Goal: Complete application form

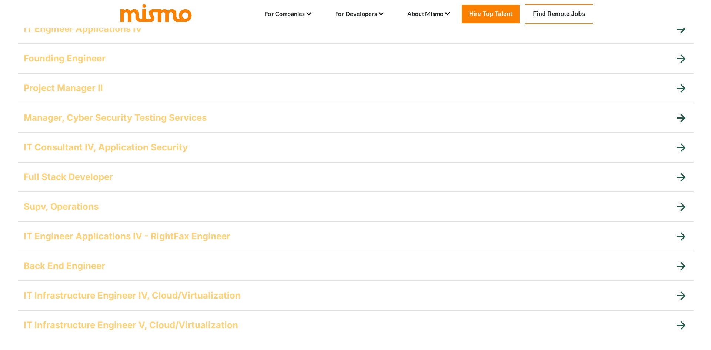
scroll to position [555, 0]
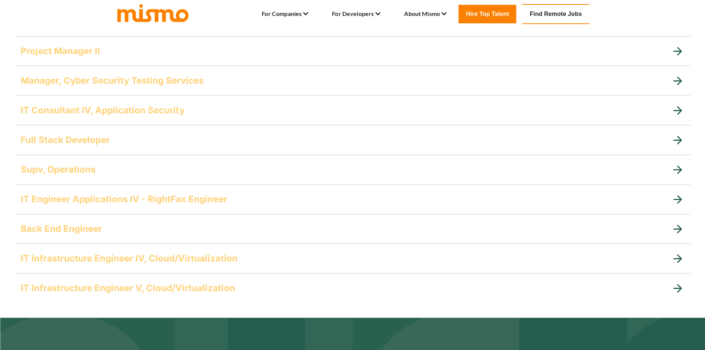
click at [679, 140] on icon at bounding box center [678, 139] width 9 height 9
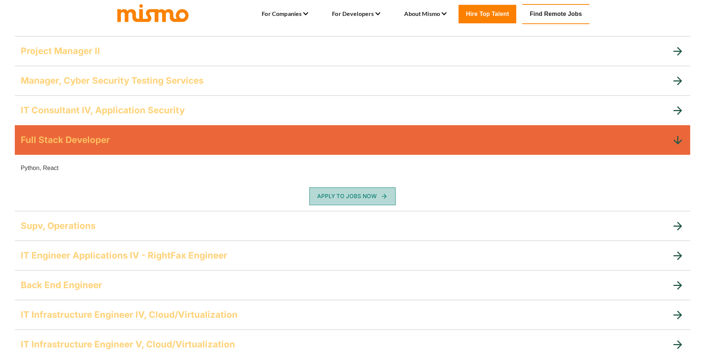
click at [359, 197] on button "Apply To Jobs Now" at bounding box center [352, 196] width 86 height 18
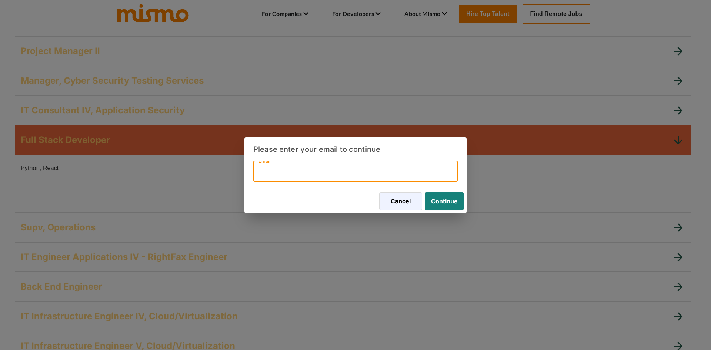
click at [338, 170] on input "Email" at bounding box center [355, 171] width 204 height 21
type input "pmdweb@gmail.com"
click at [440, 204] on button "Continue" at bounding box center [442, 201] width 41 height 18
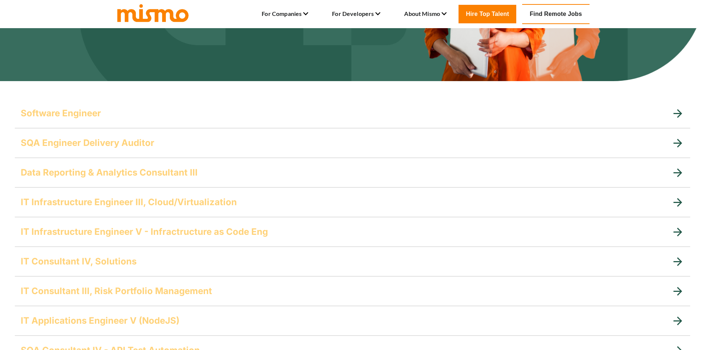
scroll to position [583, 0]
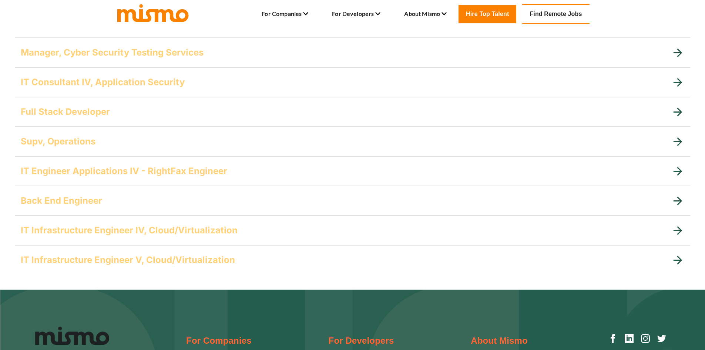
click at [91, 199] on h5 "Back End Engineer" at bounding box center [61, 201] width 81 height 12
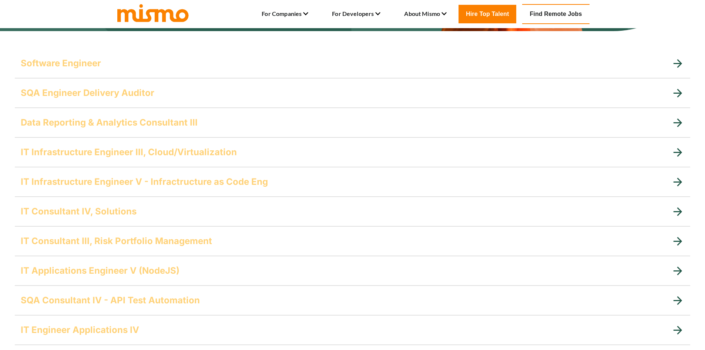
scroll to position [139, 0]
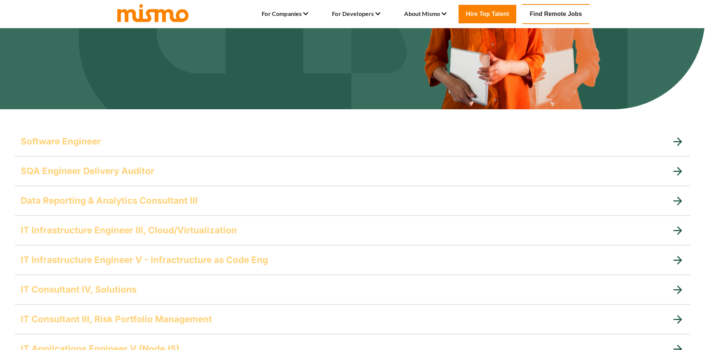
click at [98, 140] on h5 "Software Engineer" at bounding box center [61, 141] width 80 height 12
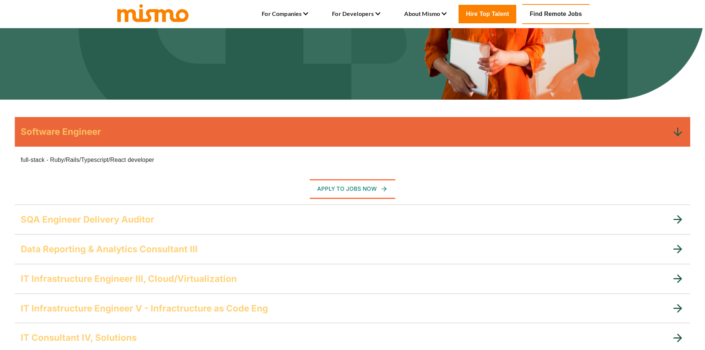
scroll to position [176, 0]
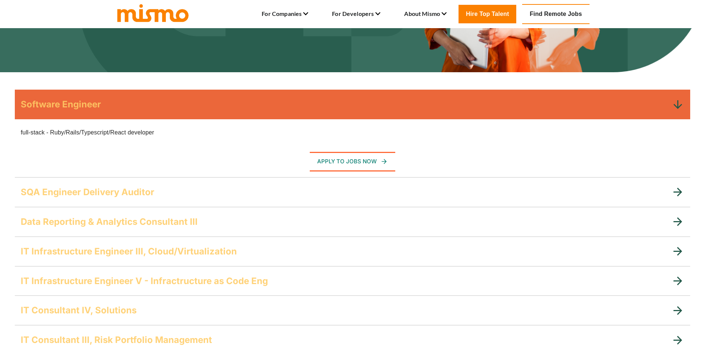
click at [112, 191] on h5 "SQA Engineer Delivery Auditor" at bounding box center [88, 192] width 134 height 12
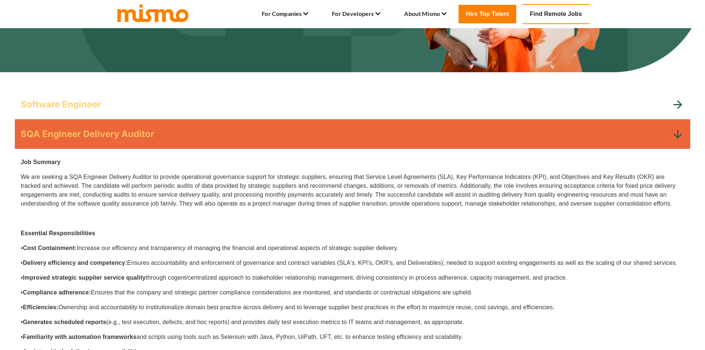
click at [111, 128] on h5 "SQA Engineer Delivery Auditor" at bounding box center [88, 134] width 134 height 12
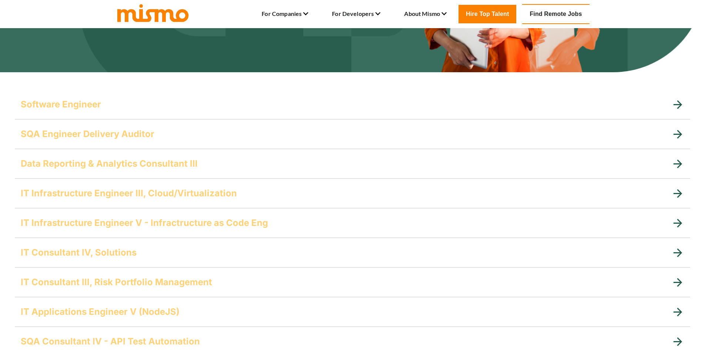
click at [110, 166] on h5 "Data Reporting & Analytics Consultant III" at bounding box center [109, 164] width 177 height 12
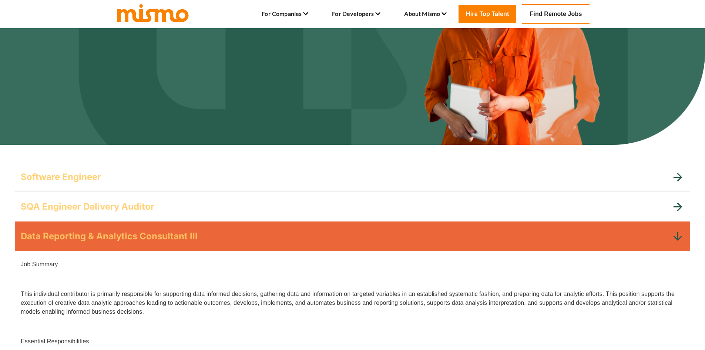
scroll to position [102, 0]
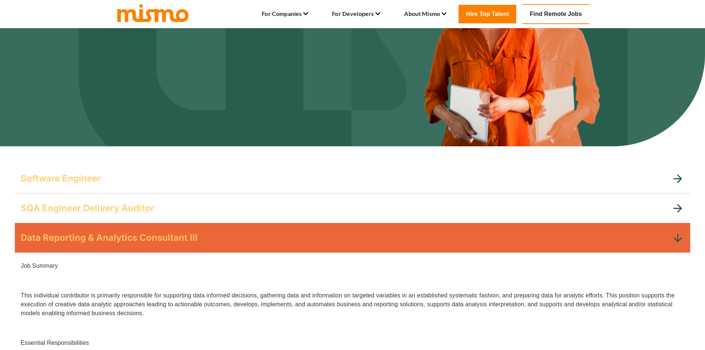
click at [72, 244] on div "Data Reporting & Analytics Consultant III" at bounding box center [352, 238] width 675 height 30
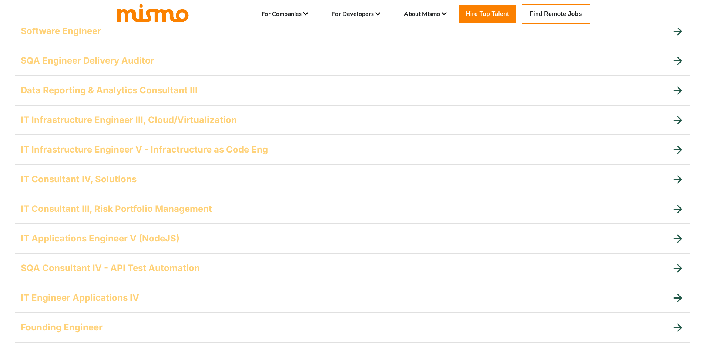
scroll to position [250, 0]
click at [160, 238] on h5 "IT Applications Engineer V (NodeJS)" at bounding box center [100, 238] width 159 height 12
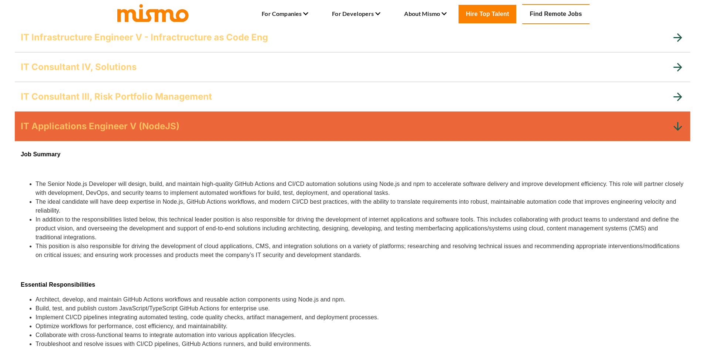
scroll to position [361, 0]
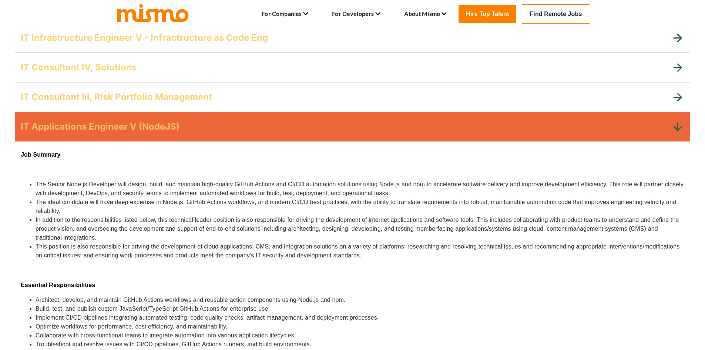
click at [71, 128] on h5 "IT Applications Engineer V (NodeJS)" at bounding box center [100, 127] width 159 height 12
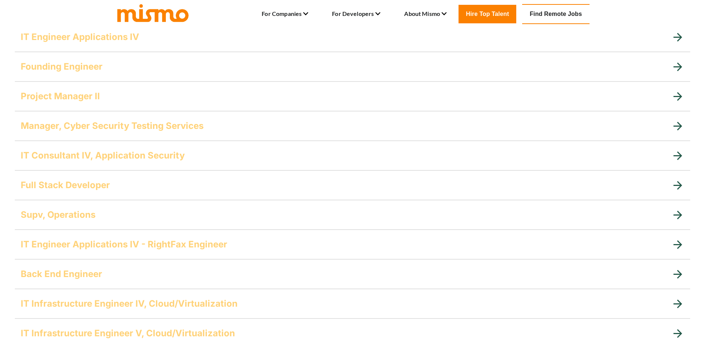
scroll to position [546, 0]
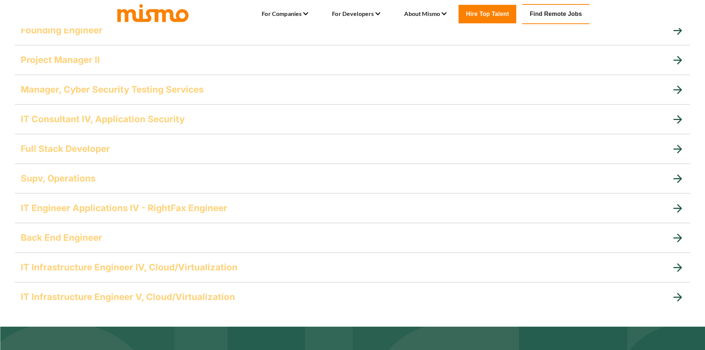
click at [137, 120] on h5 "IT Consultant IV, Application Security" at bounding box center [103, 119] width 164 height 12
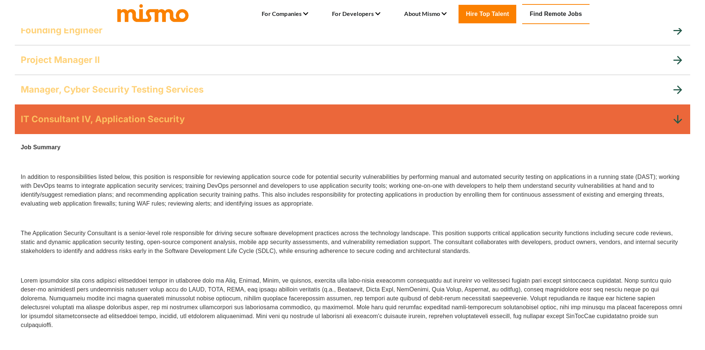
click at [90, 129] on div "IT Consultant IV, Application Security" at bounding box center [352, 119] width 675 height 30
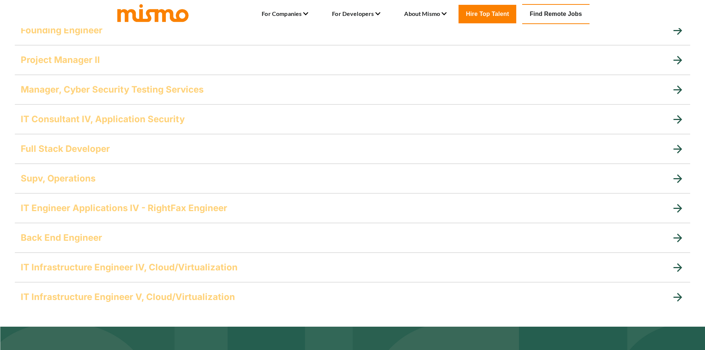
click at [98, 238] on h5 "Back End Engineer" at bounding box center [61, 238] width 81 height 12
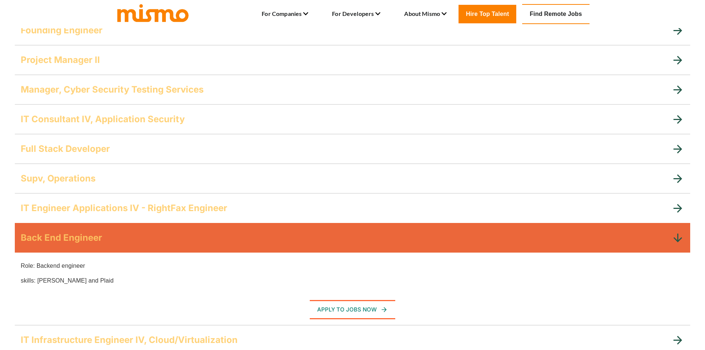
click at [55, 231] on div "Back End Engineer" at bounding box center [352, 238] width 675 height 30
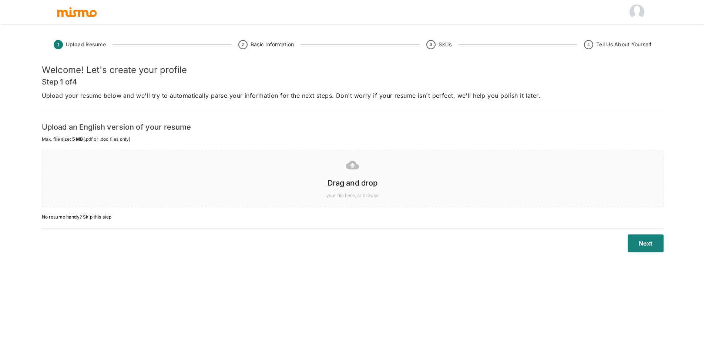
click at [339, 184] on h6 "Drag and drop" at bounding box center [352, 183] width 605 height 12
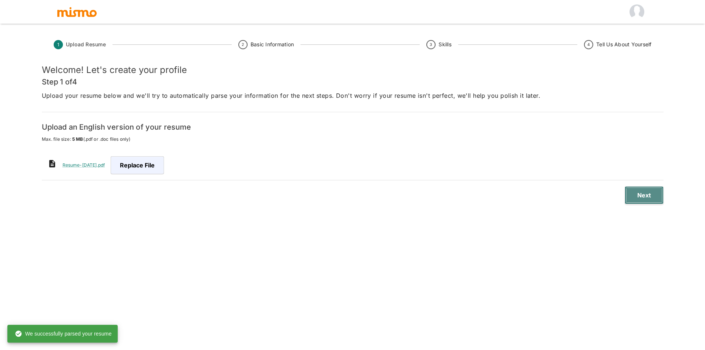
click at [651, 198] on button "Next" at bounding box center [644, 195] width 39 height 18
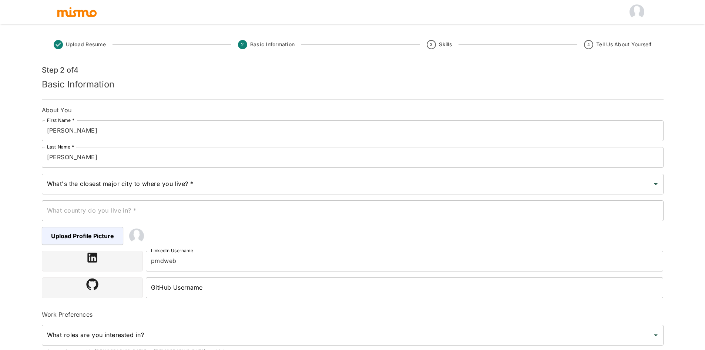
click at [134, 191] on input "What's the closest major city to where you live? *" at bounding box center [347, 184] width 604 height 14
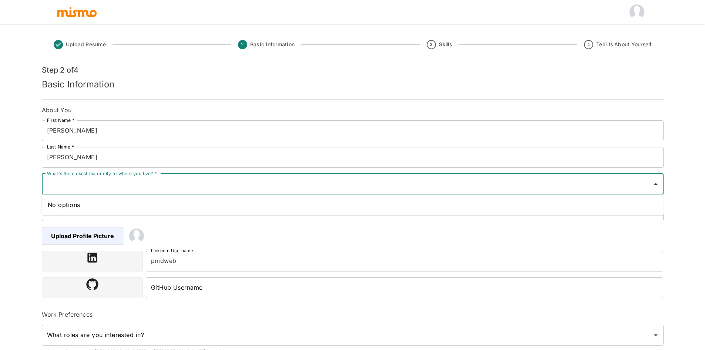
type input "[GEOGRAPHIC_DATA]"
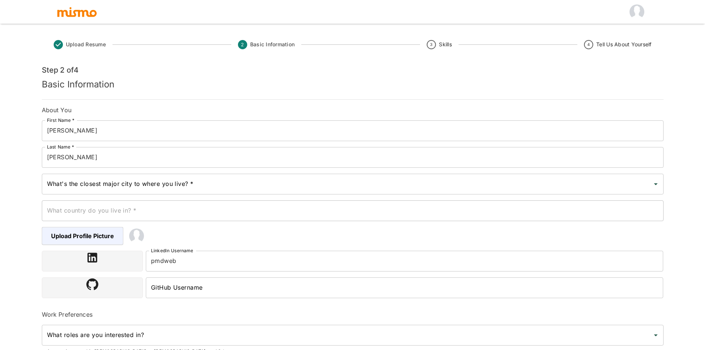
click at [8, 212] on div "Upload Resume 2 Basic Information 3 Skills 4 Tell Us About Yourself Step 2 of 4…" at bounding box center [352, 183] width 705 height 367
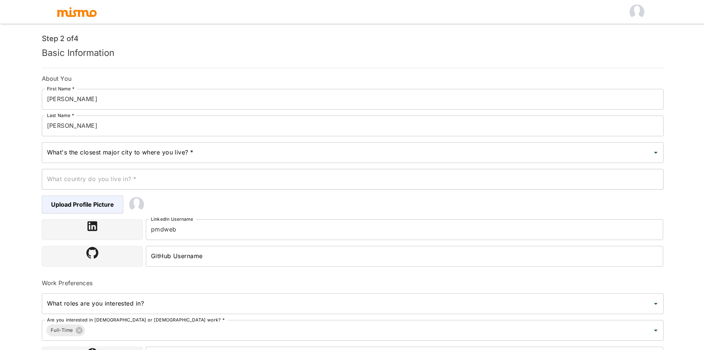
scroll to position [74, 0]
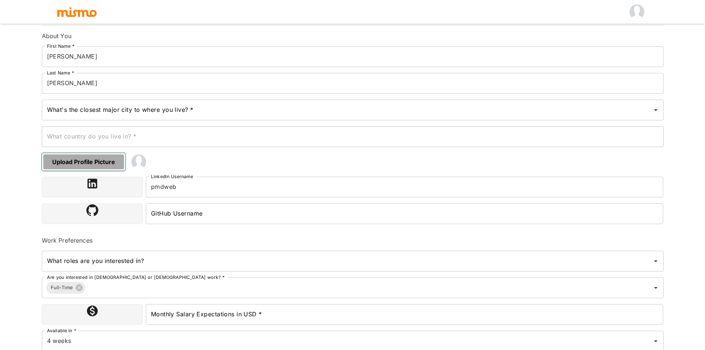
click at [84, 159] on span "Upload Profile Picture" at bounding box center [84, 162] width 84 height 18
click at [0, 0] on input "Upload Profile Picture" at bounding box center [0, 0] width 0 height 0
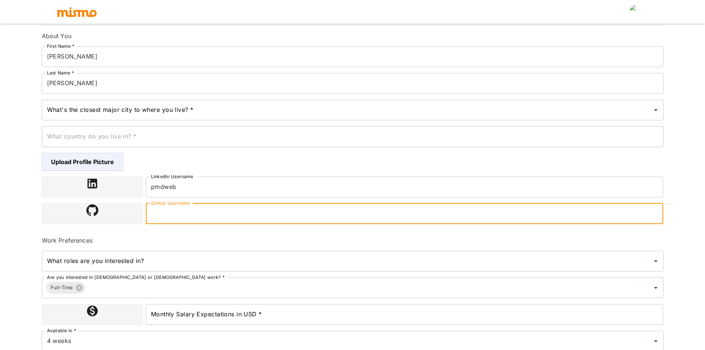
click at [186, 214] on input "GitHub Username" at bounding box center [405, 213] width 518 height 21
type input "pmdweb"
click at [134, 271] on div "Are you interested in [DEMOGRAPHIC_DATA] or [DEMOGRAPHIC_DATA] work? * [DEMOGRA…" at bounding box center [350, 284] width 628 height 27
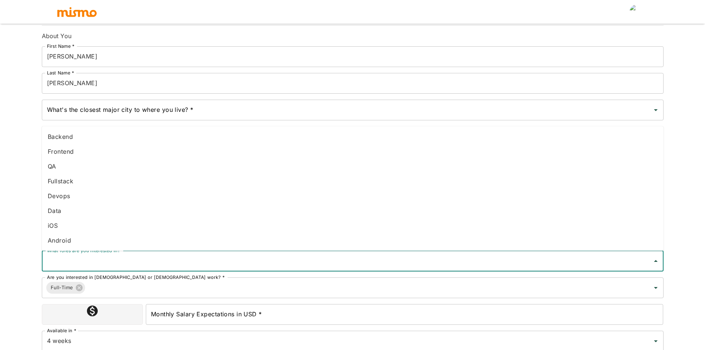
click at [136, 265] on input "What roles are you interested in?" at bounding box center [347, 261] width 604 height 14
click at [70, 183] on li "Fullstack" at bounding box center [353, 181] width 622 height 15
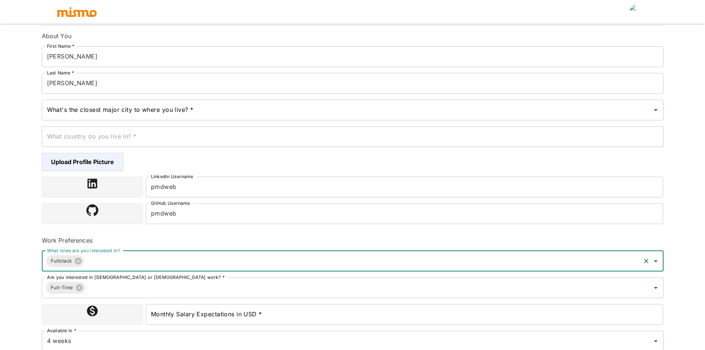
click at [97, 264] on input "What roles are you interested in?" at bounding box center [362, 261] width 554 height 14
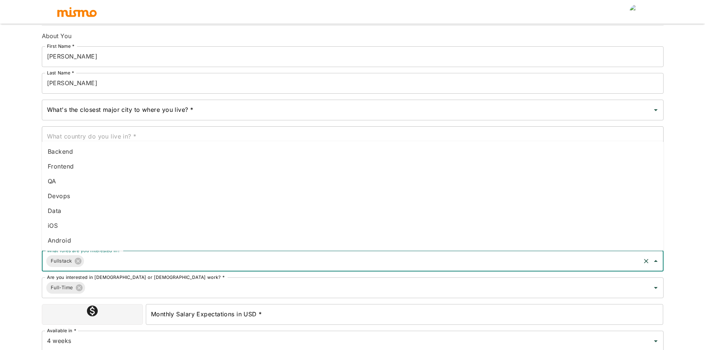
click at [72, 150] on li "Backend" at bounding box center [353, 151] width 622 height 15
click at [149, 265] on input "What roles are you interested in?" at bounding box center [382, 261] width 514 height 14
click at [70, 164] on li "Frontend" at bounding box center [353, 166] width 622 height 15
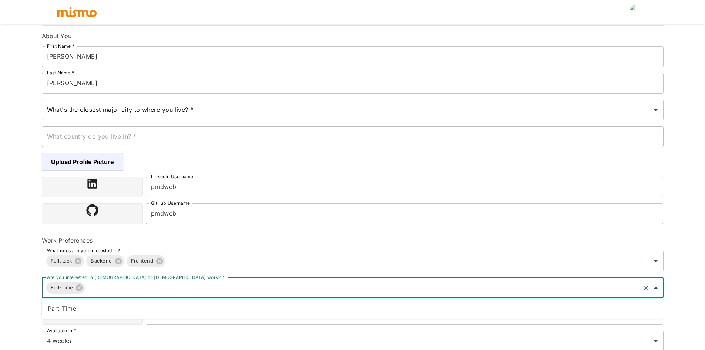
click at [117, 286] on input "Are you interested in [DEMOGRAPHIC_DATA] or [DEMOGRAPHIC_DATA] work? *" at bounding box center [362, 288] width 553 height 14
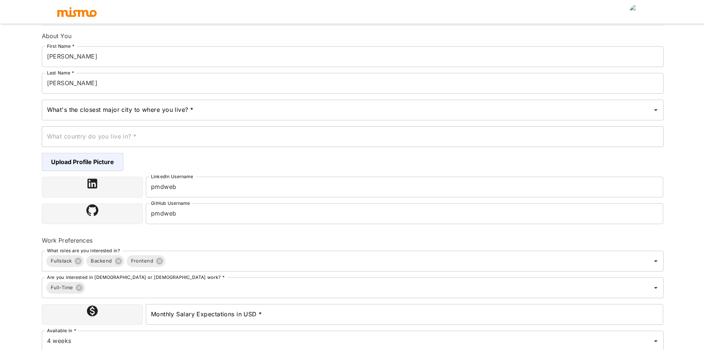
click at [16, 293] on html "Upload Resume 2 Basic Information 3 Skills 4 Tell Us About Yourself Step 2 of 4…" at bounding box center [352, 109] width 705 height 367
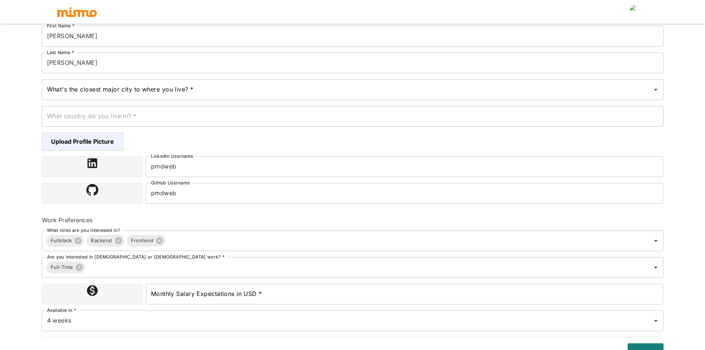
scroll to position [105, 0]
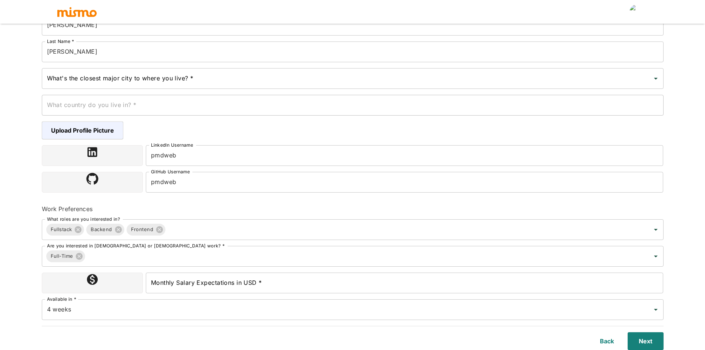
click at [164, 284] on input "Monthly Salary Expectations in USD *" at bounding box center [405, 282] width 518 height 21
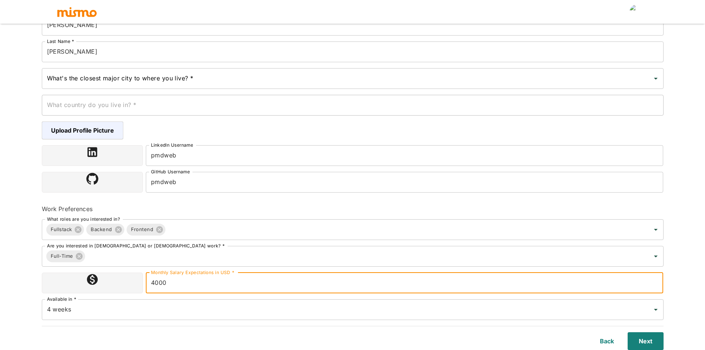
type input "4000"
click at [19, 262] on html "Upload Resume 2 Basic Information 3 Skills 4 Tell Us About Yourself Step 2 of 4…" at bounding box center [352, 78] width 705 height 367
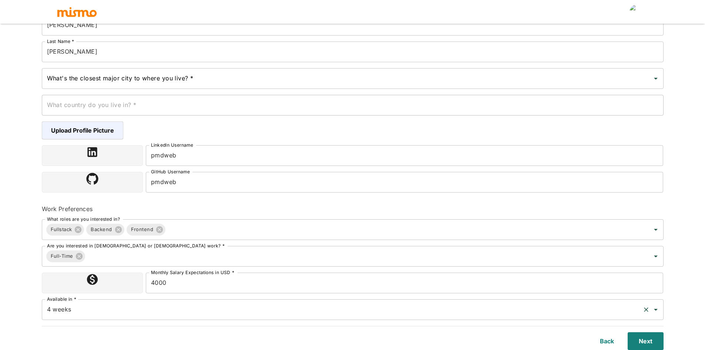
click at [87, 309] on input "4 weeks" at bounding box center [342, 309] width 594 height 14
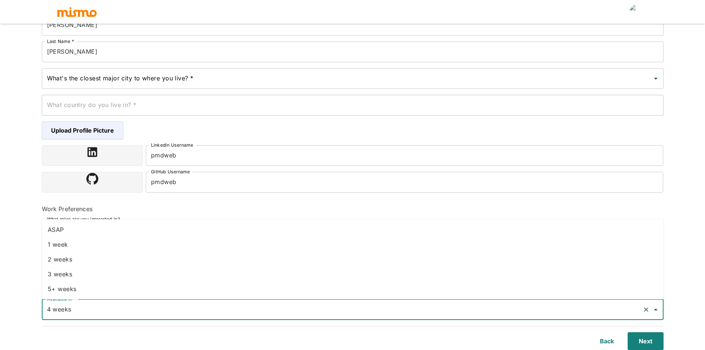
click at [72, 229] on li "ASAP" at bounding box center [353, 229] width 622 height 15
type input "ASAP"
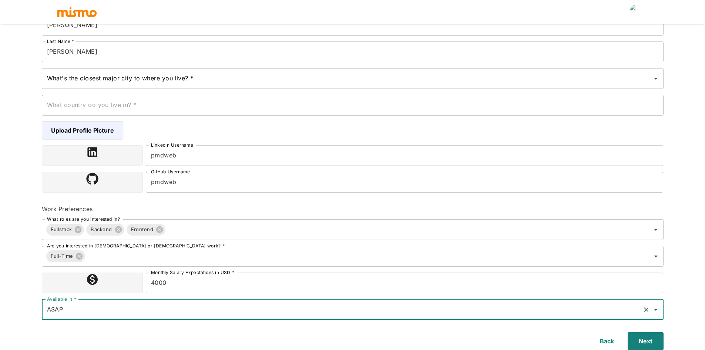
click at [12, 262] on html "Upload Resume 2 Basic Information 3 Skills 4 Tell Us About Yourself Step 2 of 4…" at bounding box center [352, 78] width 705 height 367
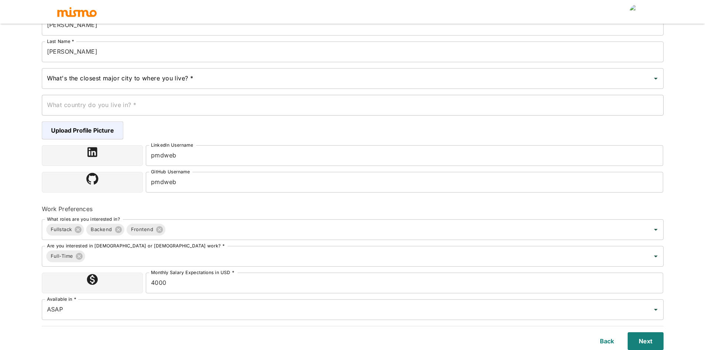
click at [95, 84] on input "What's the closest major city to where you live? *" at bounding box center [347, 78] width 604 height 14
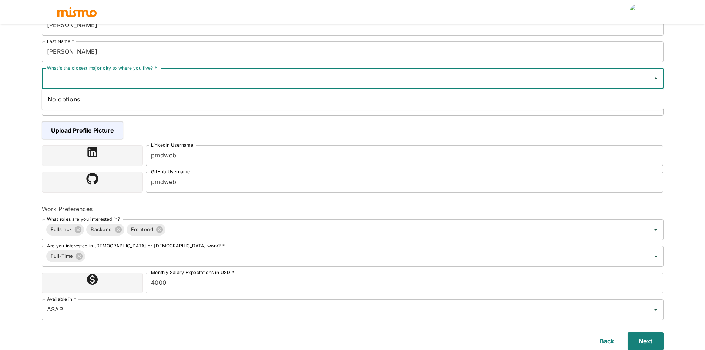
click at [85, 76] on input "What's the closest major city to where you live? *" at bounding box center [347, 78] width 604 height 14
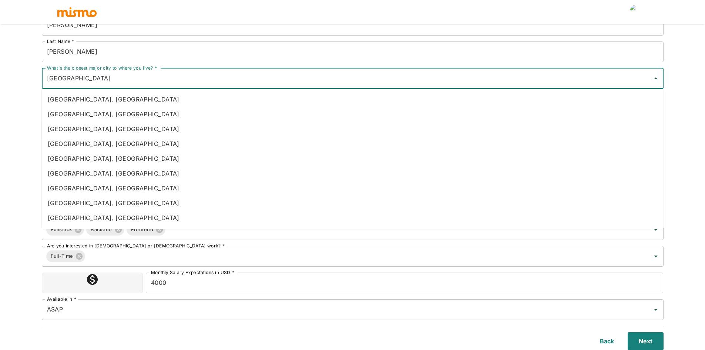
type input "[GEOGRAPHIC_DATA]"
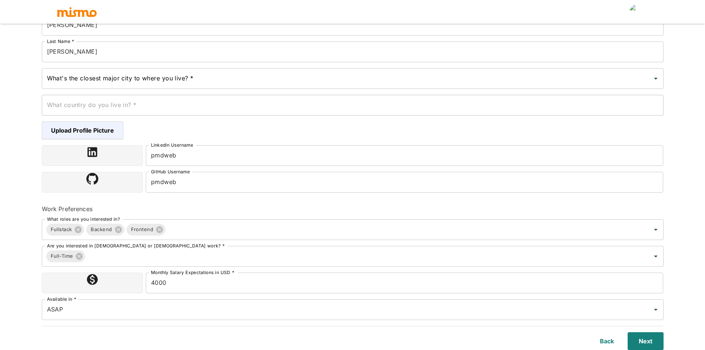
click at [22, 111] on div "Upload Resume 2 Basic Information 3 Skills 4 Tell Us About Yourself Step 2 of 4…" at bounding box center [352, 78] width 705 height 367
click at [89, 75] on input "What's the closest major city to where you live? *" at bounding box center [347, 78] width 604 height 14
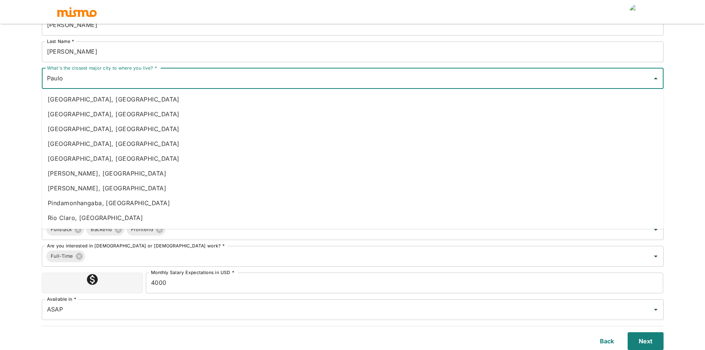
click at [56, 81] on input "Paulo" at bounding box center [347, 78] width 604 height 14
type input "b"
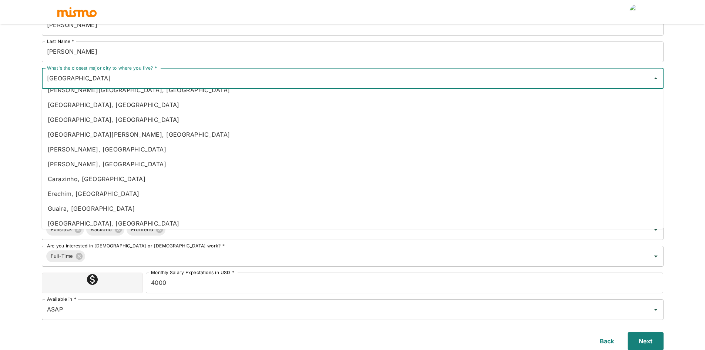
scroll to position [740, 0]
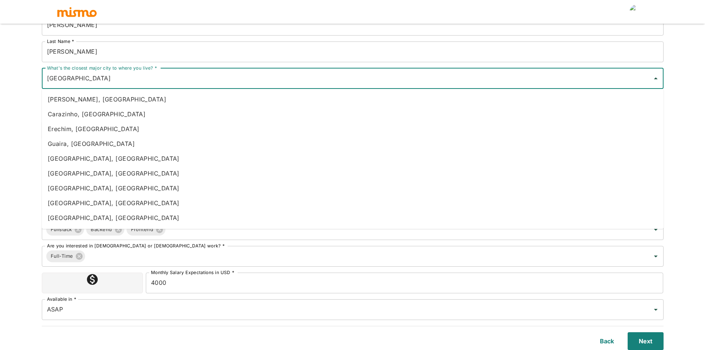
click at [51, 80] on input "[GEOGRAPHIC_DATA]" at bounding box center [347, 78] width 604 height 14
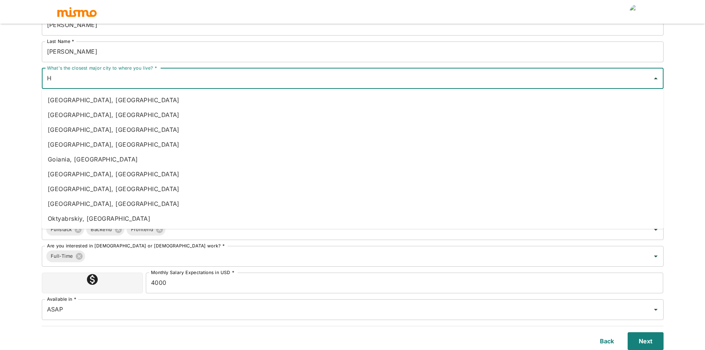
scroll to position [0, 0]
type input "H"
click at [53, 78] on input "paulo" at bounding box center [347, 78] width 604 height 14
type input "b"
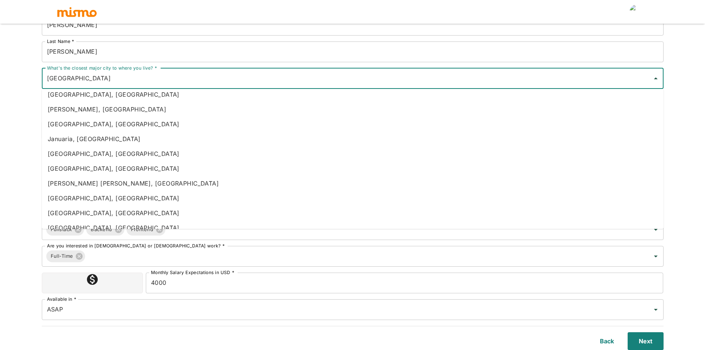
scroll to position [592, 0]
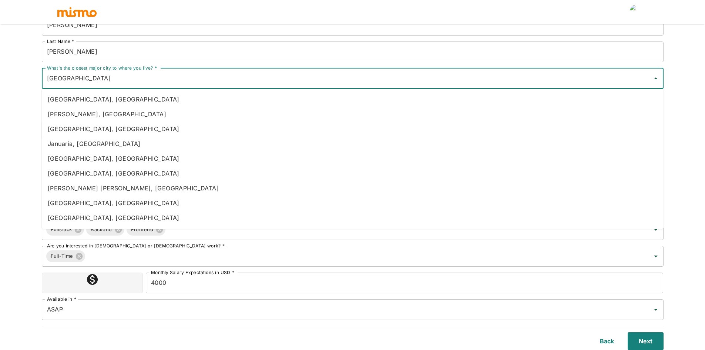
click at [85, 176] on li "[GEOGRAPHIC_DATA], [GEOGRAPHIC_DATA]" at bounding box center [353, 173] width 622 height 15
type input "[GEOGRAPHIC_DATA], [GEOGRAPHIC_DATA]"
type input "[GEOGRAPHIC_DATA]"
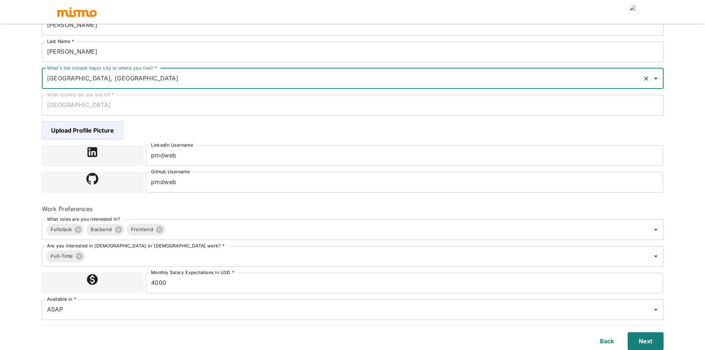
type input "[GEOGRAPHIC_DATA], [GEOGRAPHIC_DATA]"
click at [33, 118] on div "Upload Profile Picture" at bounding box center [347, 125] width 634 height 30
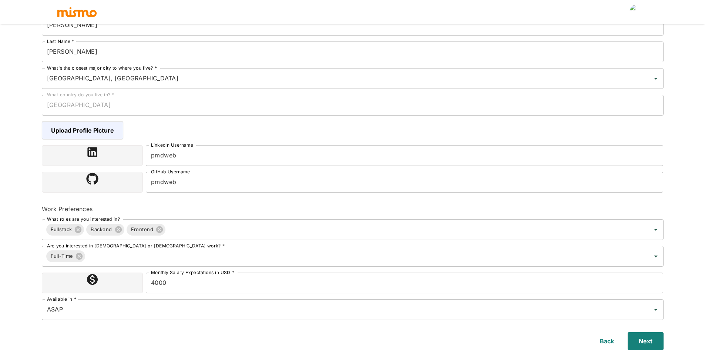
click at [690, 83] on div "Upload Resume 2 Basic Information 3 Skills 4 Tell Us About Yourself Step 2 of 4…" at bounding box center [352, 78] width 705 height 367
click at [652, 338] on button "Next" at bounding box center [644, 341] width 39 height 18
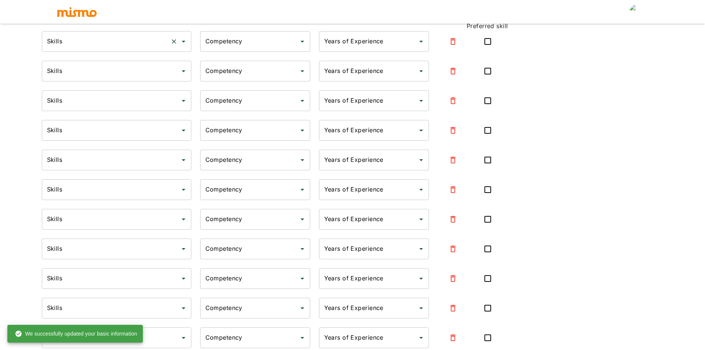
type input "React"
type input "Expert"
type input "10+"
type input "POWER BI"
type input "Expert"
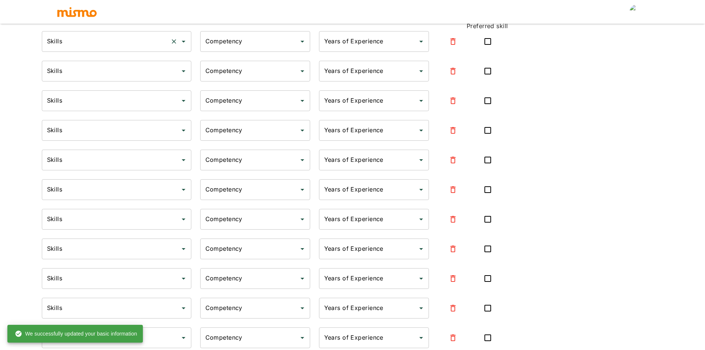
type input "10+"
type input "ERP"
type input "Expert"
type input "10+"
type input "HTML5"
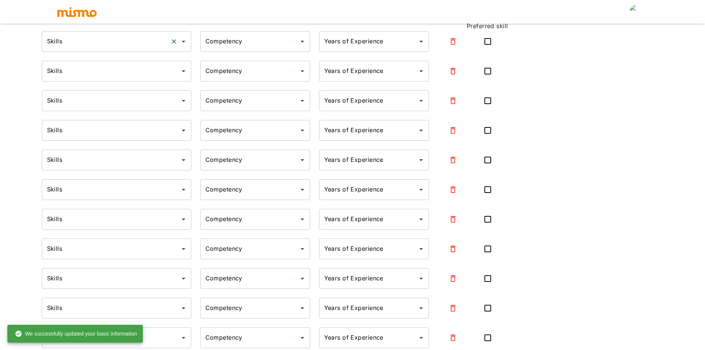
type input "Expert"
type input "10+"
type input "HTML"
type input "Expert"
type input "10+"
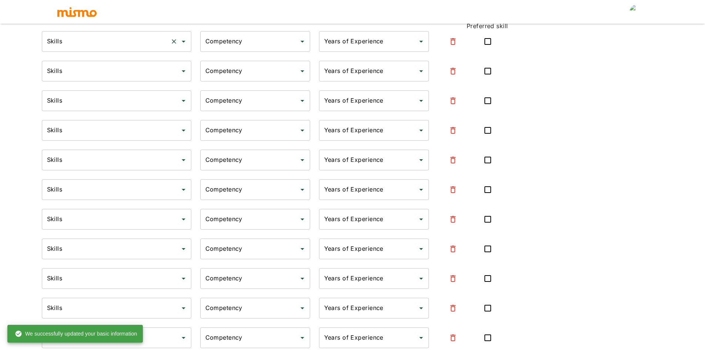
type input "CSS"
type input "Expert"
type input "10+"
type input "SQL"
type input "Expert"
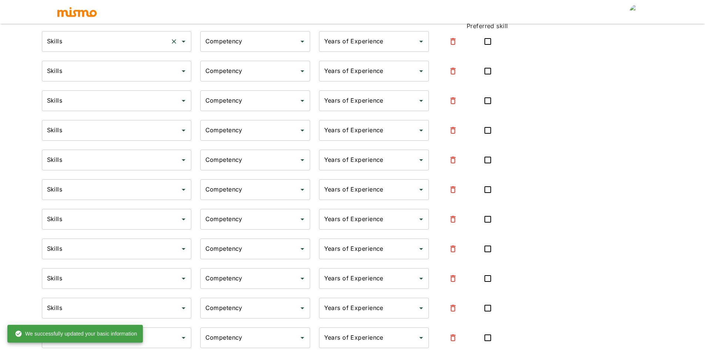
type input "10+"
type input "PostgreSQL"
type input "Expert"
type input "10+"
type input "REST"
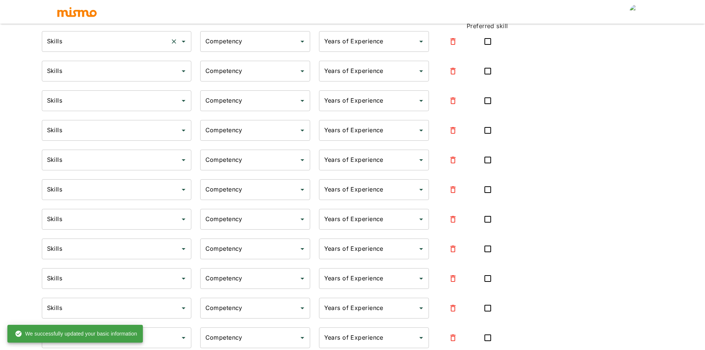
type input "Expert"
type input "10+"
type input "MySQL"
type input "Expert"
type input "10+"
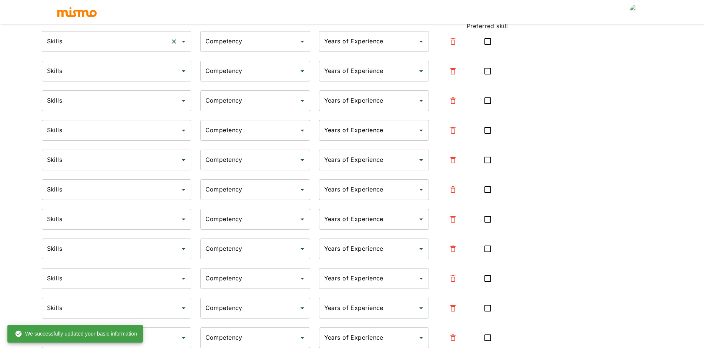
type input "Microsoft SQL Server"
type input "Expert"
type input "10+"
type input "Symfony"
type input "Expert"
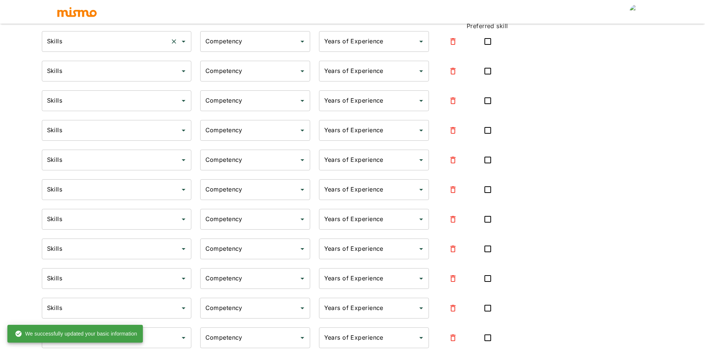
type input "10+"
type input "ReactJS"
type input "Expert"
type input "10+"
type input "GitHub"
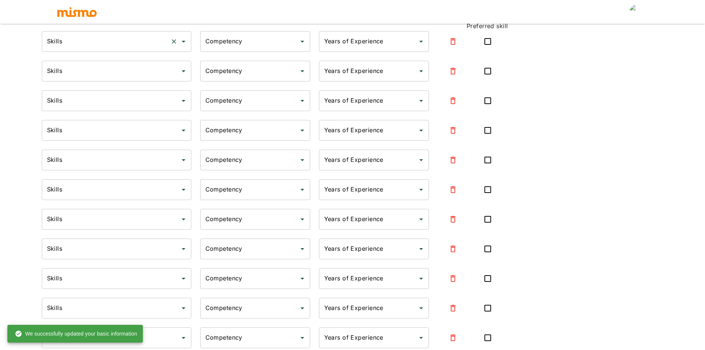
type input "Expert"
type input "10+"
type input "JIRA"
type input "Expert"
type input "10+"
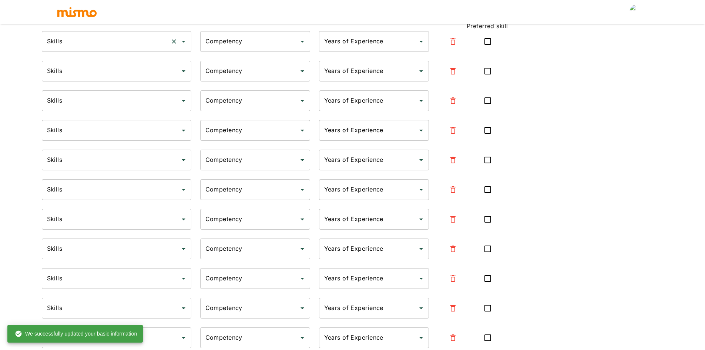
type input "SOAP UI"
type input "Expert"
type input "10+"
type input "PHP"
type input "Expert"
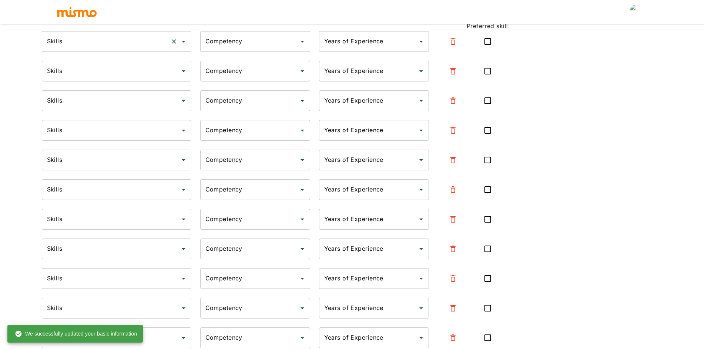
type input "10+"
type input "Node.js"
type input "Expert"
type input "10+"
type input "jQuery"
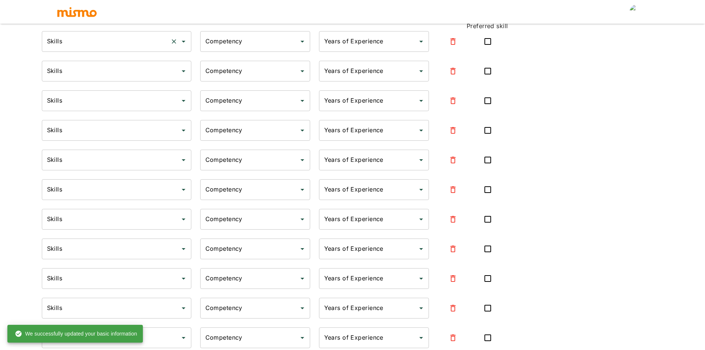
type input "Expert"
type input "10+"
type input "JavaScript"
type input "Expert"
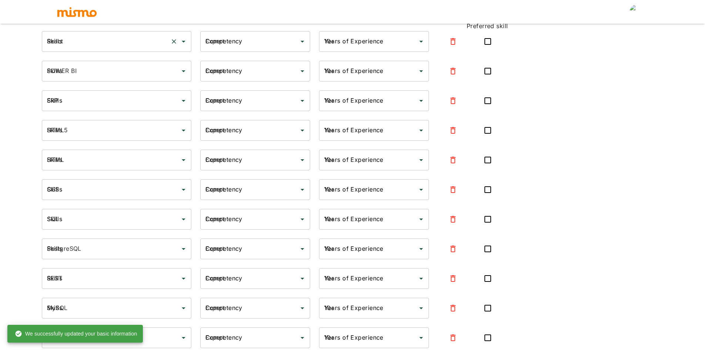
type input "10+"
type input "Git"
type input "Expert"
type input "10+"
type input "CakePHP"
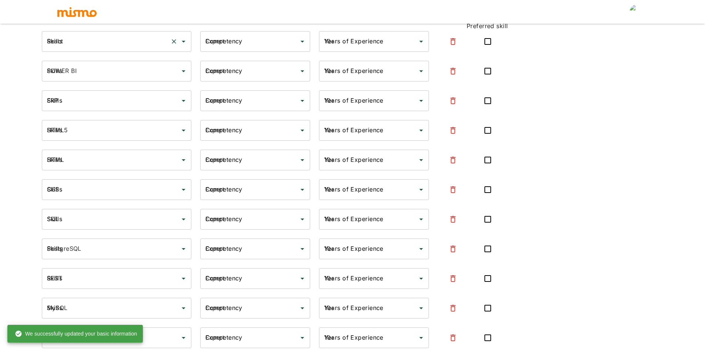
type input "Expert"
type input "10+"
type input "Bootstrap"
type input "Expert"
type input "10+"
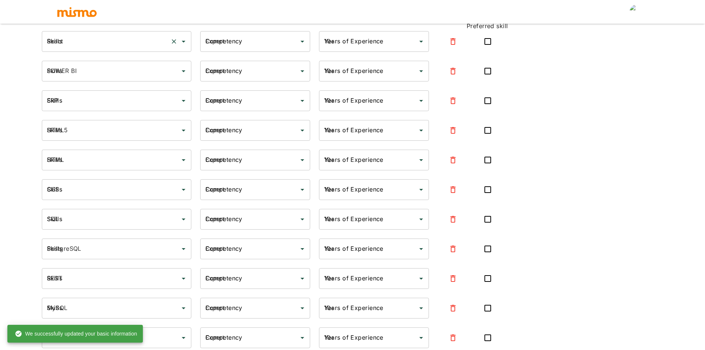
type input "AWS Lambda"
type input "Intermediate"
type input "2"
type input "API"
type input "Intermediate"
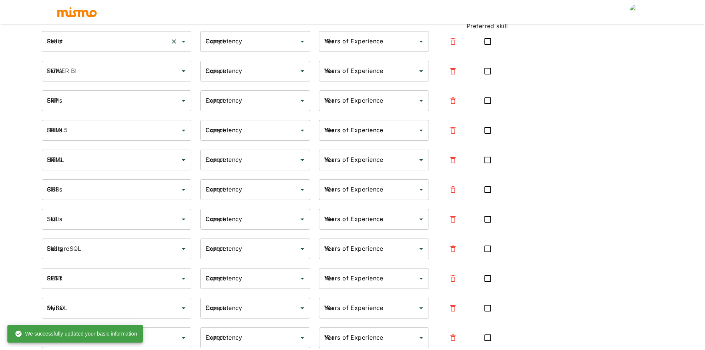
type input "2"
type input "MICROSERVICE"
type input "Intermediate"
type input "2"
type input "PL/SQL"
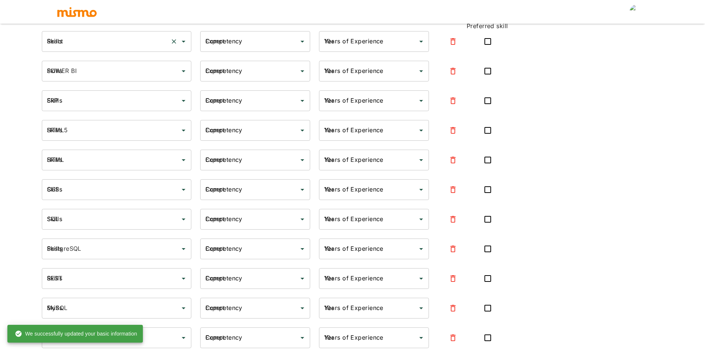
type input "Intermediate"
type input "2"
type input "Pandas"
type input "Intermediate"
type input "2"
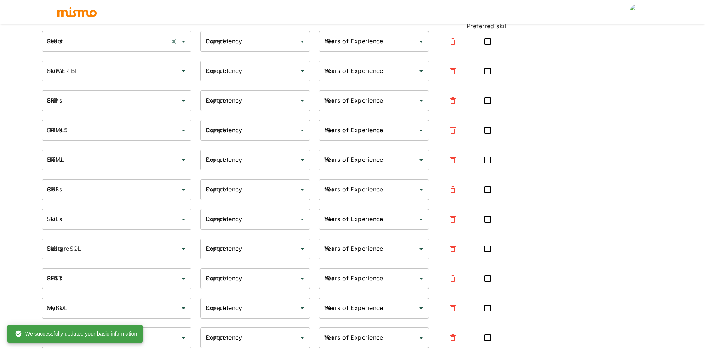
type input "Python"
type input "Intermediate"
type input "2"
type input "[MEDICAL_DATA]"
type input "Intermediate"
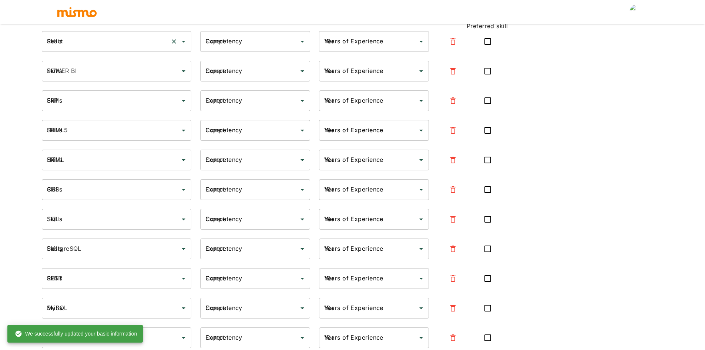
type input "2"
type input "MongoDB"
type input "Beginner"
type input "1"
type input "Agile"
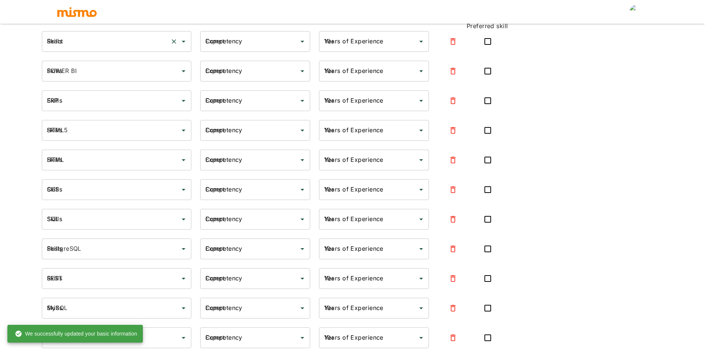
type input "Beginner"
type input "1"
type input "Agile Methodologies"
type input "Beginner"
type input "1"
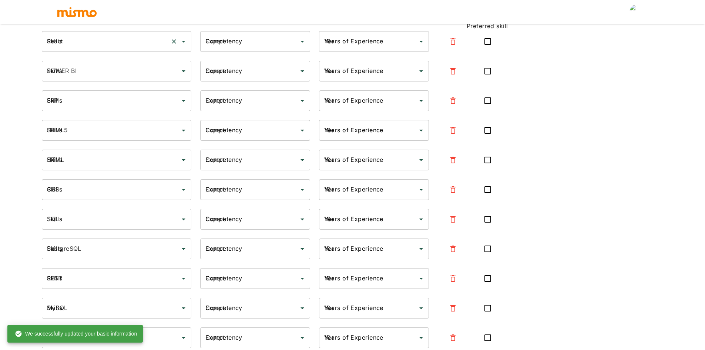
type input "RabbitMQ"
type input "Beginner"
type input "1"
type input "JSON"
type input "Beginner"
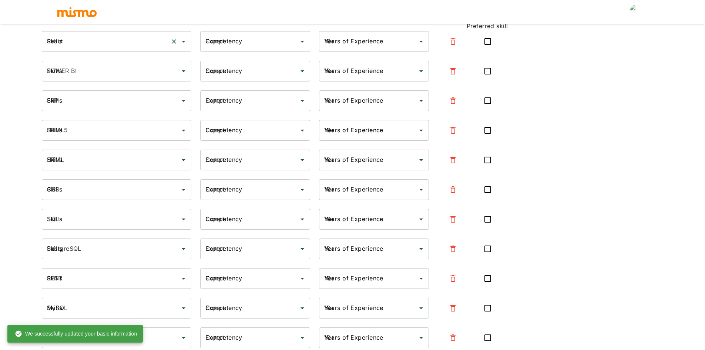
type input "1"
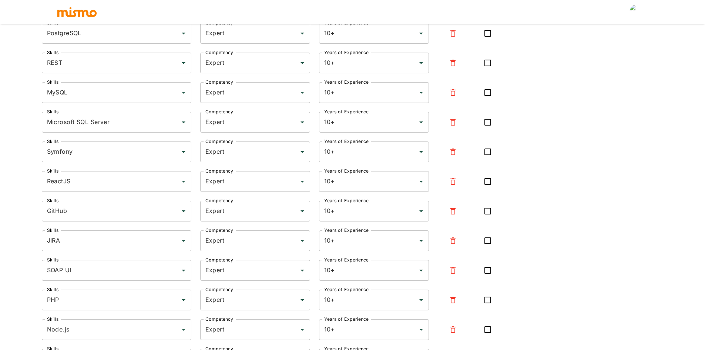
scroll to position [333, 0]
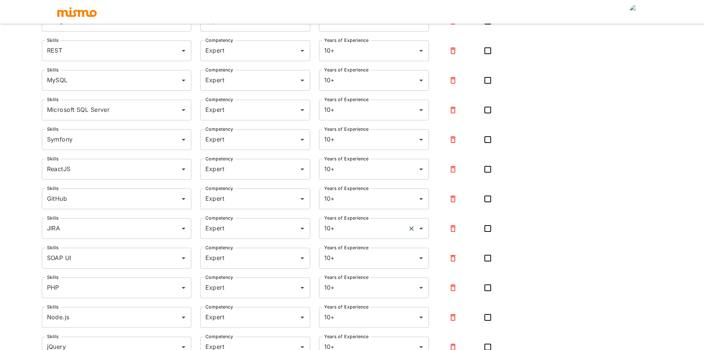
click at [352, 233] on input "10+" at bounding box center [363, 228] width 83 height 14
click at [346, 148] on li "5" at bounding box center [374, 148] width 110 height 15
type input "5"
click at [242, 230] on input "Expert" at bounding box center [245, 228] width 83 height 14
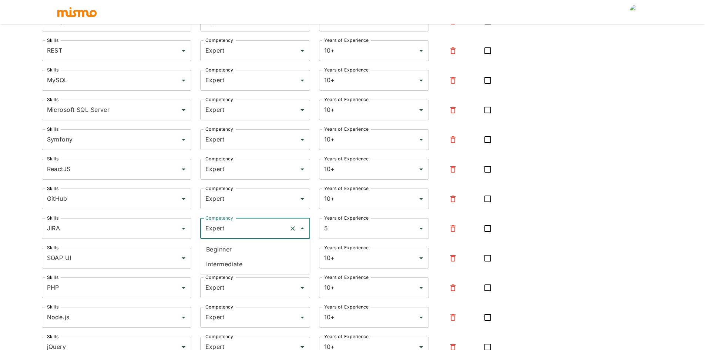
click at [234, 264] on li "Intermediate" at bounding box center [255, 263] width 110 height 15
type input "Intermediate"
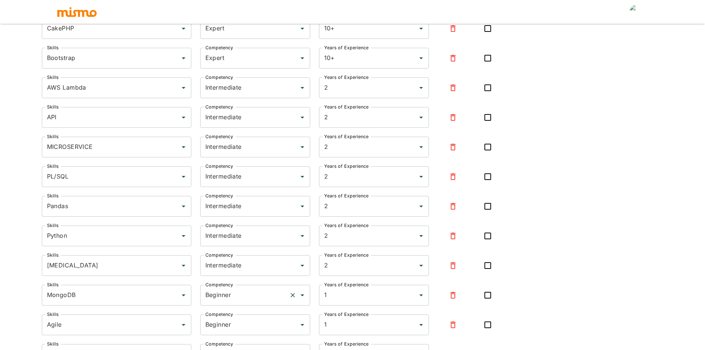
scroll to position [851, 0]
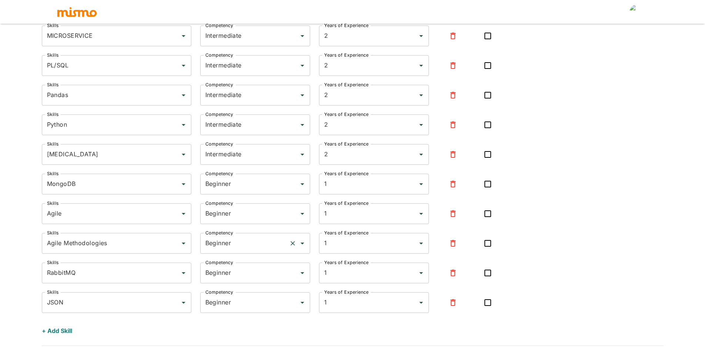
click at [293, 243] on icon "Clear" at bounding box center [293, 243] width 4 height 4
click at [238, 246] on input "Competency" at bounding box center [250, 243] width 92 height 14
click at [220, 278] on li "Intermediate" at bounding box center [255, 278] width 110 height 15
type input "Intermediate"
click at [402, 242] on input "1" at bounding box center [363, 243] width 83 height 14
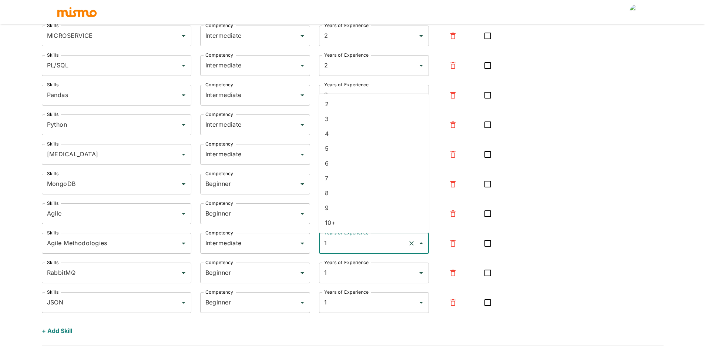
click at [341, 145] on li "5" at bounding box center [374, 148] width 110 height 15
type input "5"
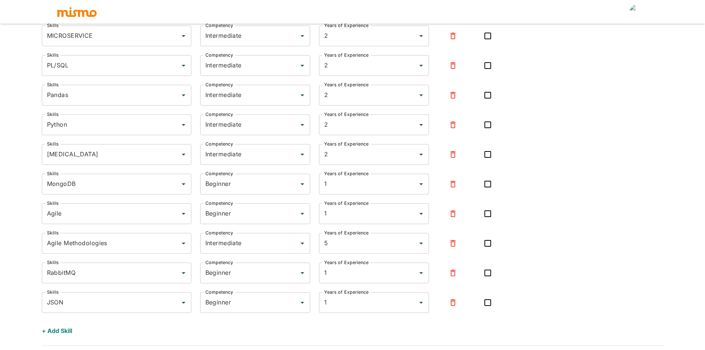
click at [293, 305] on icon "Clear" at bounding box center [292, 302] width 7 height 7
click at [302, 305] on icon "Open" at bounding box center [302, 302] width 9 height 9
click at [226, 279] on li "Expert" at bounding box center [255, 281] width 110 height 15
type input "Expert"
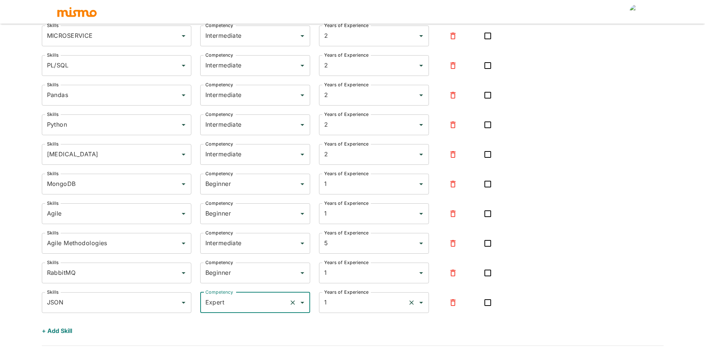
click at [422, 303] on icon "Open" at bounding box center [421, 302] width 9 height 9
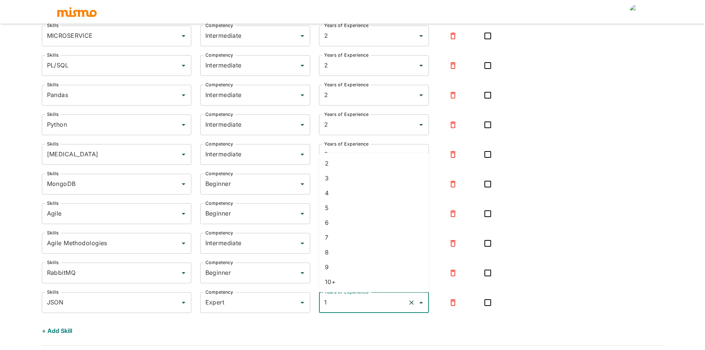
click at [348, 226] on li "6" at bounding box center [374, 222] width 110 height 15
type input "6"
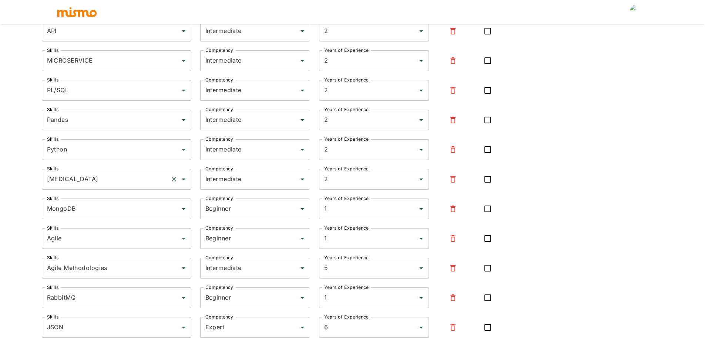
scroll to position [814, 0]
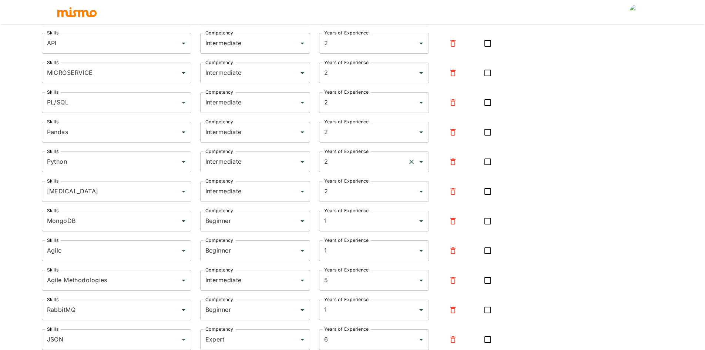
click at [423, 161] on icon "Open" at bounding box center [421, 161] width 9 height 9
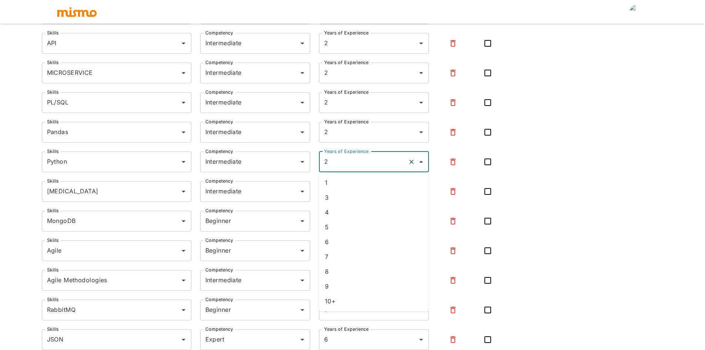
click at [338, 211] on li "4" at bounding box center [374, 212] width 110 height 15
type input "4"
click at [420, 132] on icon "Open" at bounding box center [421, 132] width 4 height 2
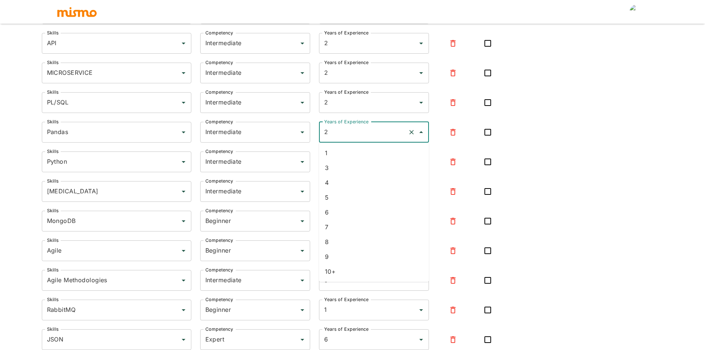
click at [349, 172] on li "3" at bounding box center [374, 167] width 110 height 15
type input "3"
click at [411, 104] on icon "Clear" at bounding box center [411, 102] width 7 height 7
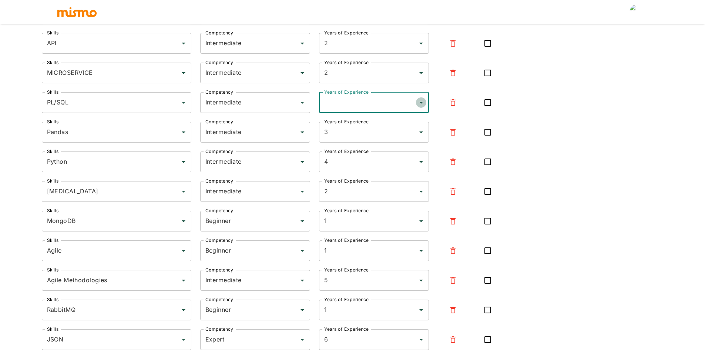
click at [422, 104] on icon "Open" at bounding box center [421, 102] width 9 height 9
click at [341, 242] on li "10+" at bounding box center [374, 242] width 110 height 15
type input "10+"
click at [306, 105] on icon "Open" at bounding box center [302, 102] width 9 height 9
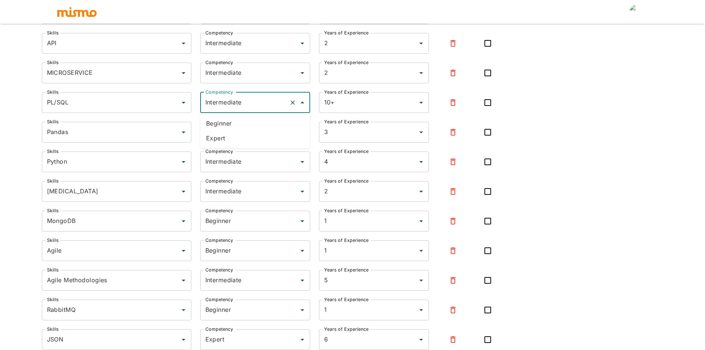
click at [235, 138] on li "Expert" at bounding box center [255, 138] width 110 height 15
type input "Expert"
click at [420, 73] on icon "Open" at bounding box center [421, 73] width 4 height 2
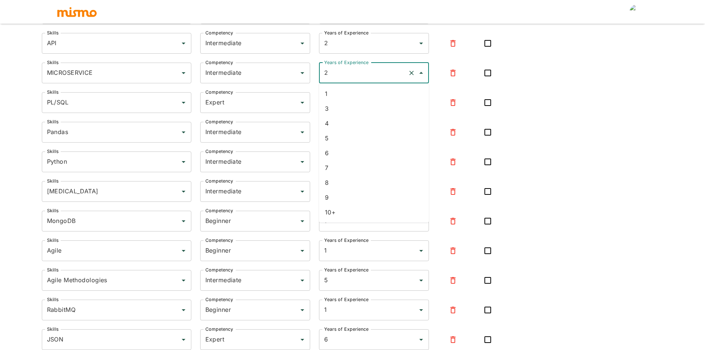
click at [367, 139] on li "5" at bounding box center [374, 138] width 110 height 15
type input "5"
click at [423, 40] on icon "Open" at bounding box center [421, 43] width 9 height 9
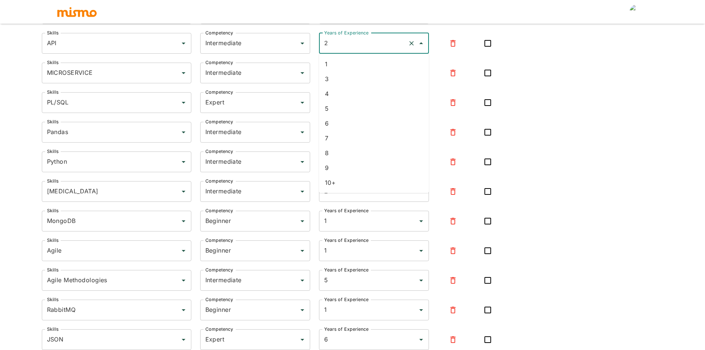
click at [355, 110] on li "5" at bounding box center [374, 108] width 110 height 15
type input "5"
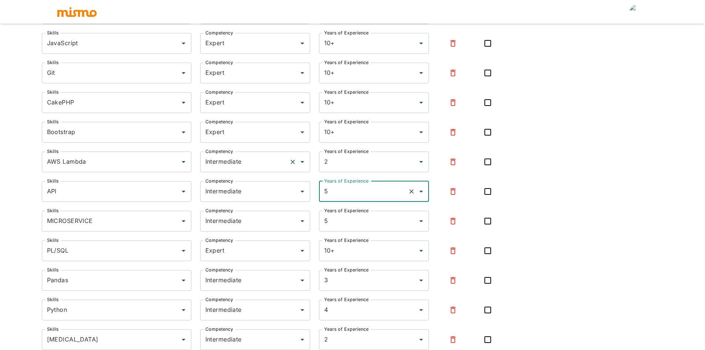
click at [304, 161] on icon "Open" at bounding box center [302, 161] width 9 height 9
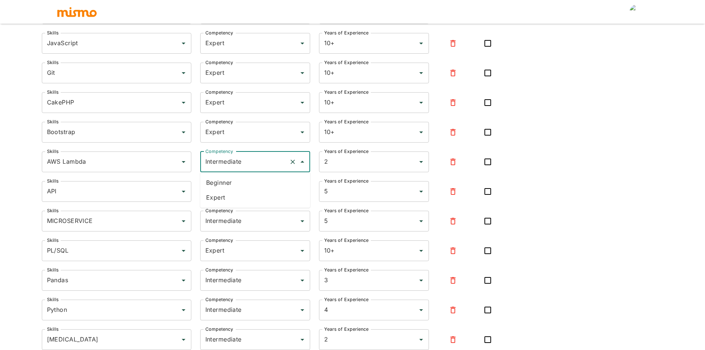
click at [256, 181] on li "Beginner" at bounding box center [255, 182] width 110 height 15
type input "Beginner"
click at [420, 131] on icon "Open" at bounding box center [421, 132] width 4 height 2
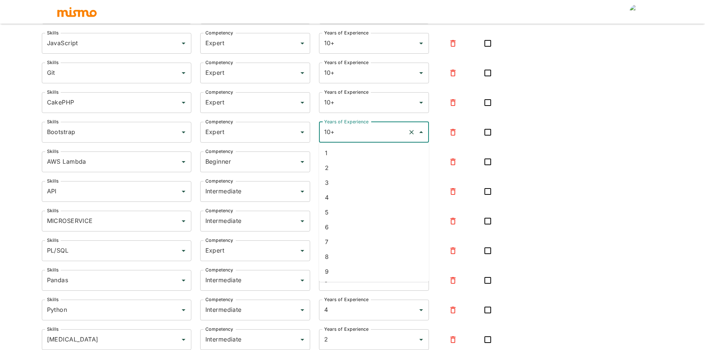
click at [342, 212] on li "5" at bounding box center [374, 212] width 110 height 15
type input "5"
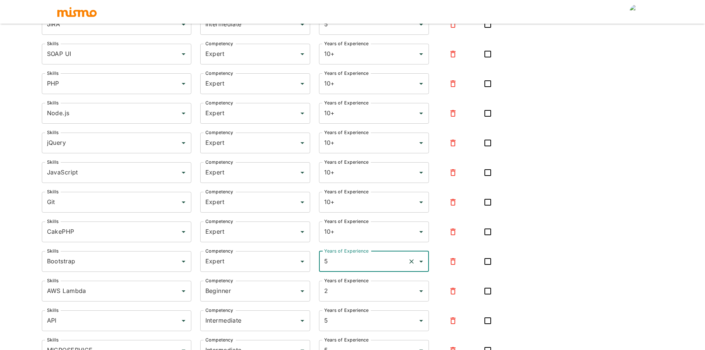
scroll to position [518, 0]
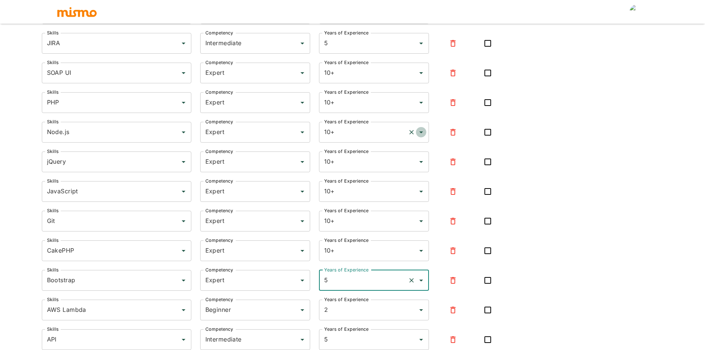
click at [420, 133] on icon "Open" at bounding box center [421, 132] width 9 height 9
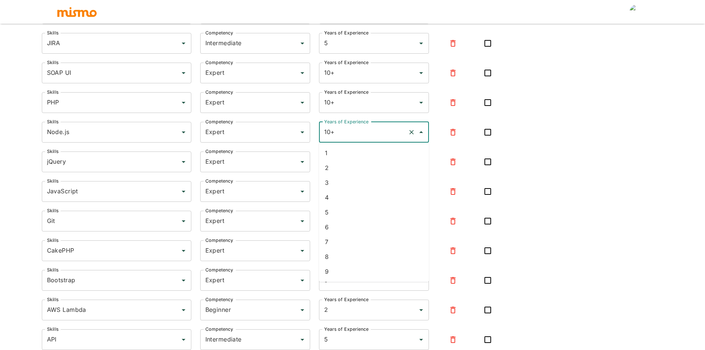
click at [336, 195] on li "4" at bounding box center [374, 197] width 110 height 15
type input "4"
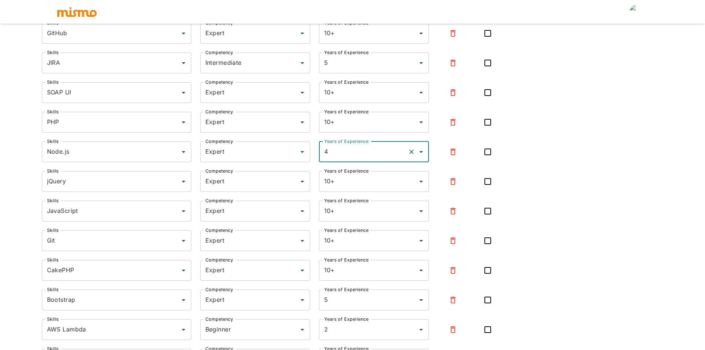
scroll to position [481, 0]
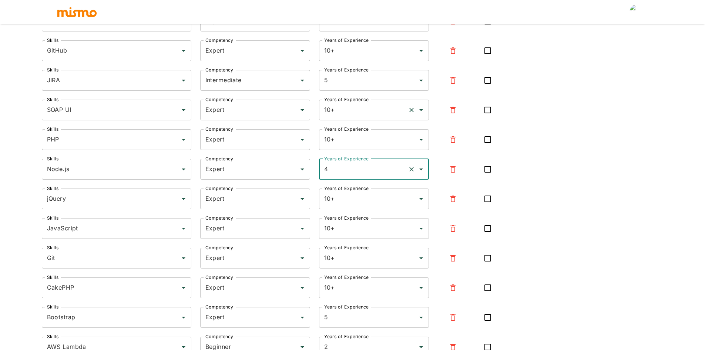
click at [419, 110] on icon "Open" at bounding box center [421, 109] width 9 height 9
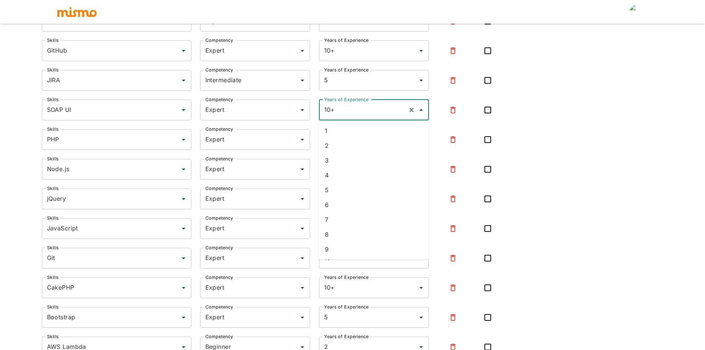
click at [351, 172] on li "4" at bounding box center [374, 175] width 110 height 15
type input "4"
click at [303, 110] on icon "Open" at bounding box center [303, 110] width 4 height 2
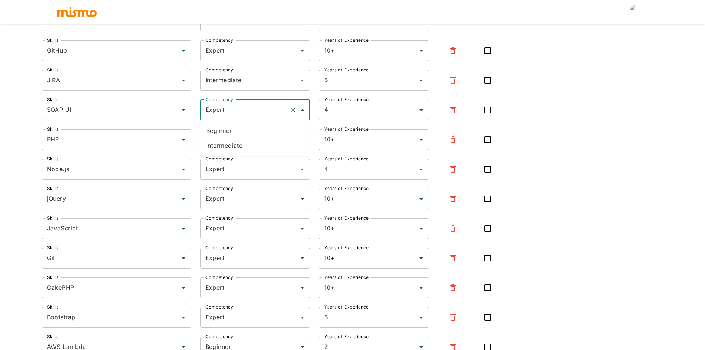
click at [238, 147] on li "Intermediate" at bounding box center [255, 145] width 110 height 15
type input "Intermediate"
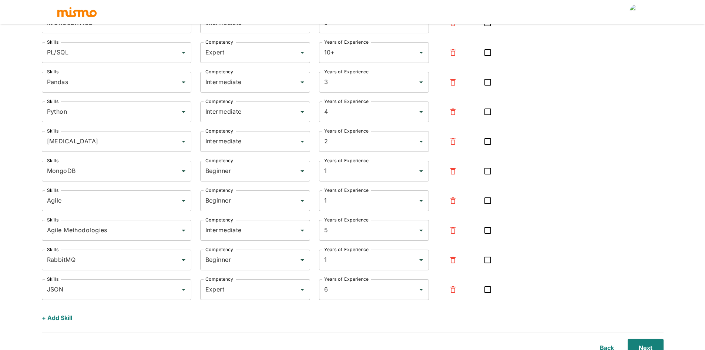
scroll to position [871, 0]
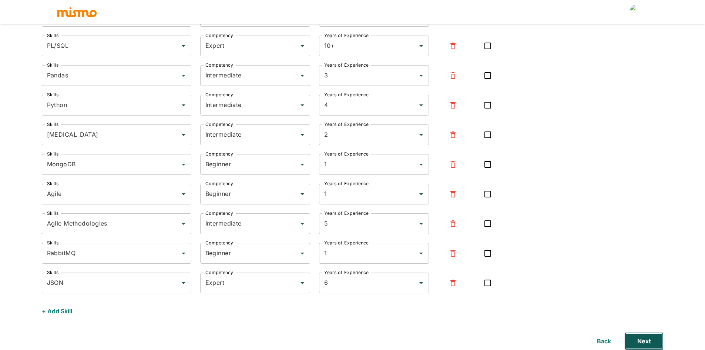
click at [648, 339] on button "Next" at bounding box center [644, 341] width 39 height 18
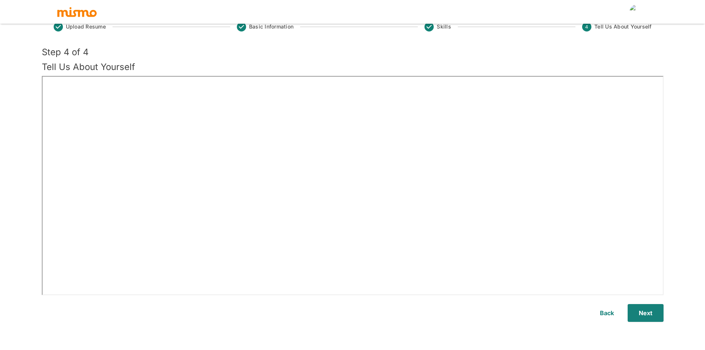
scroll to position [18, 0]
